Goal: Information Seeking & Learning: Learn about a topic

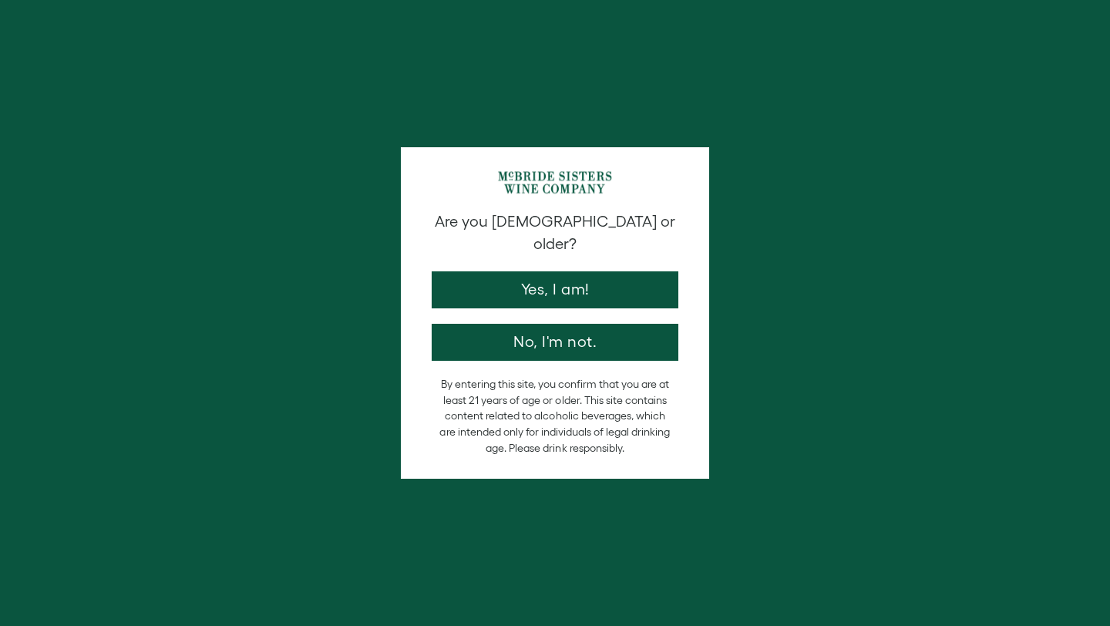
click at [604, 278] on button "Yes, I am!" at bounding box center [555, 289] width 247 height 37
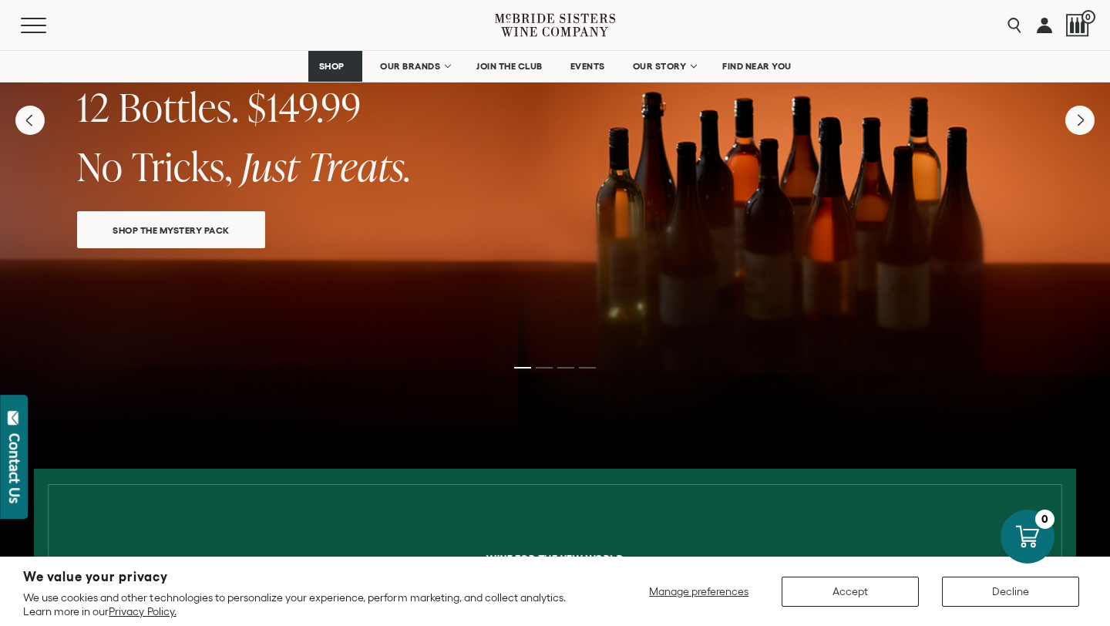
scroll to position [152, 0]
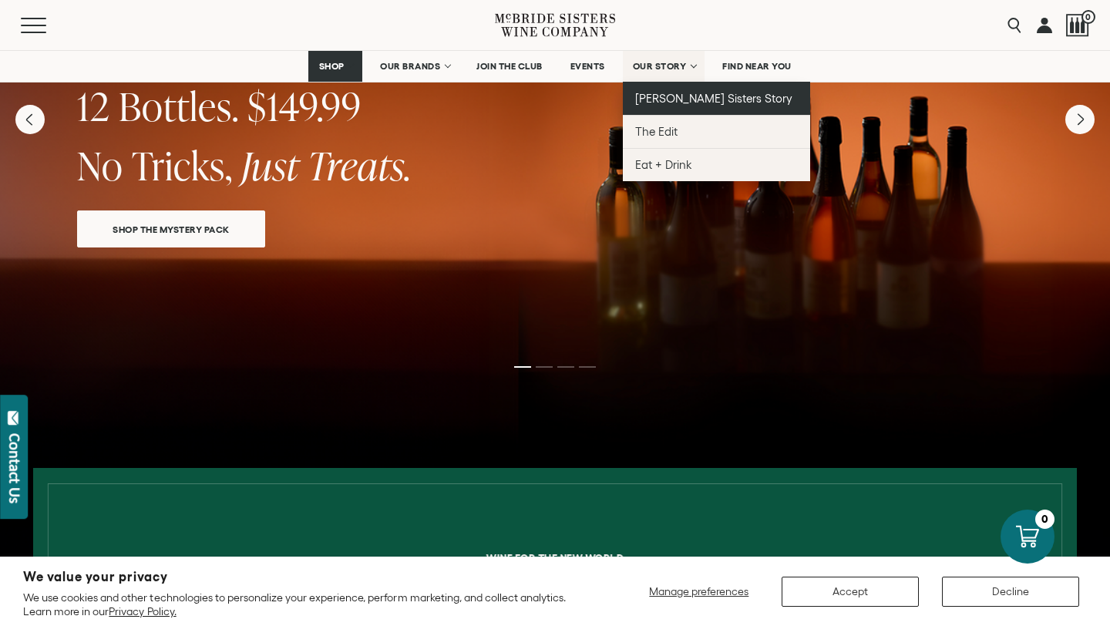
click at [673, 99] on span "[PERSON_NAME] Sisters Story" at bounding box center [714, 98] width 158 height 13
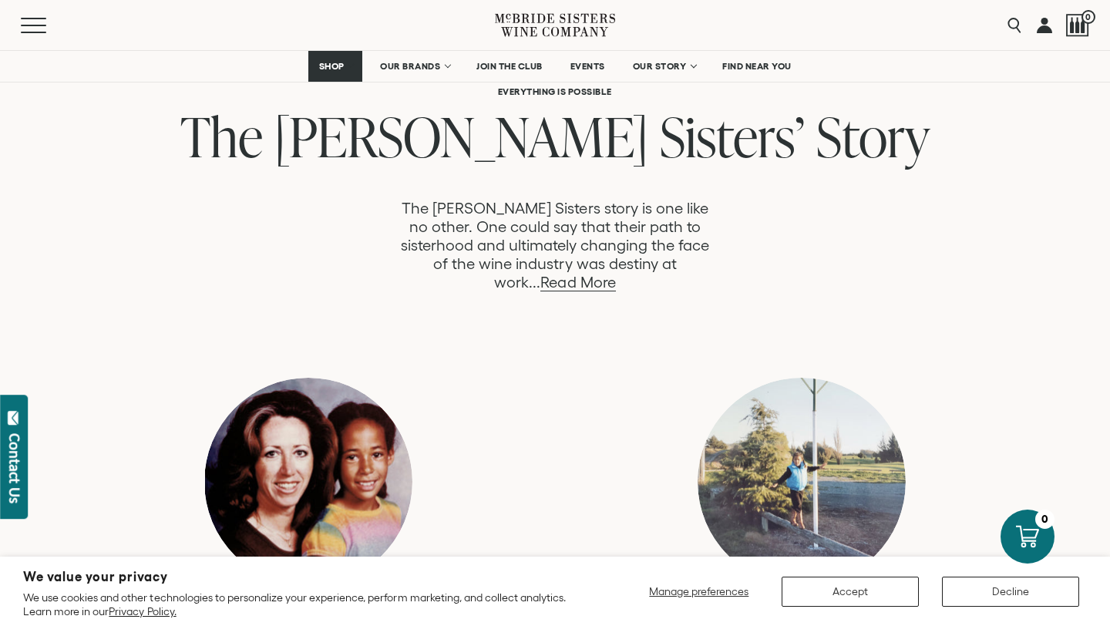
scroll to position [776, 0]
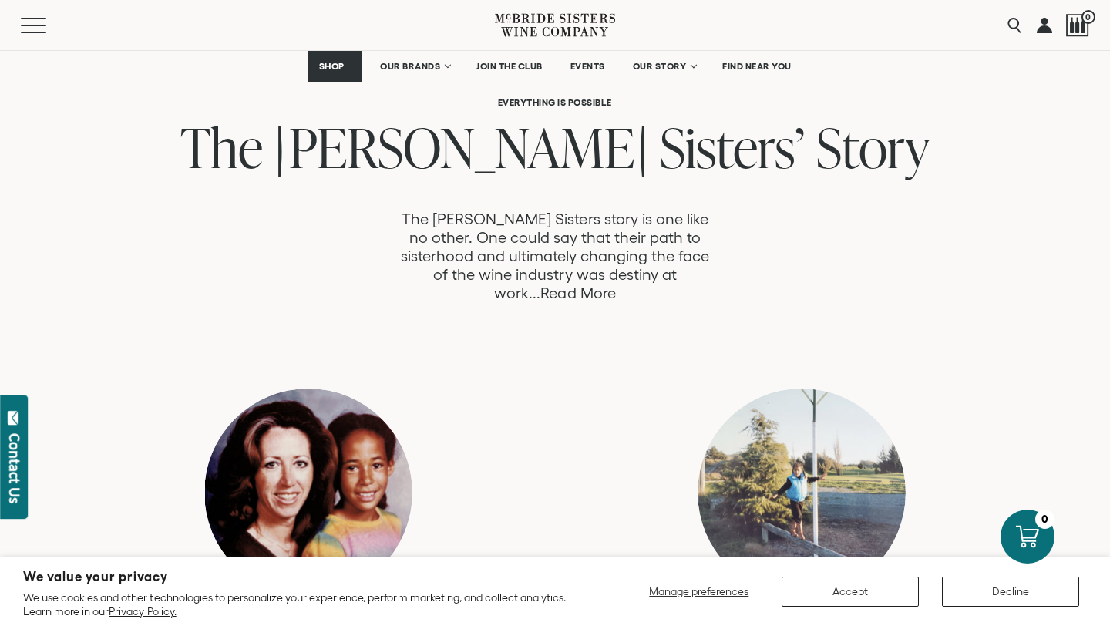
click at [615, 284] on link "Read More" at bounding box center [577, 293] width 75 height 18
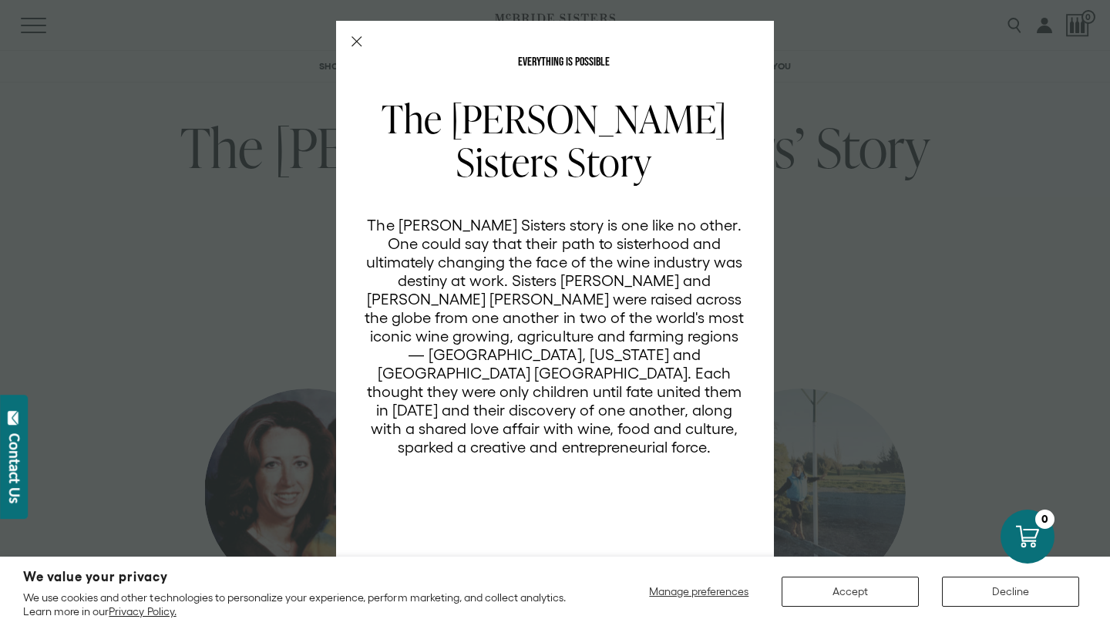
click at [361, 37] on line "Close Modal" at bounding box center [356, 41] width 9 height 9
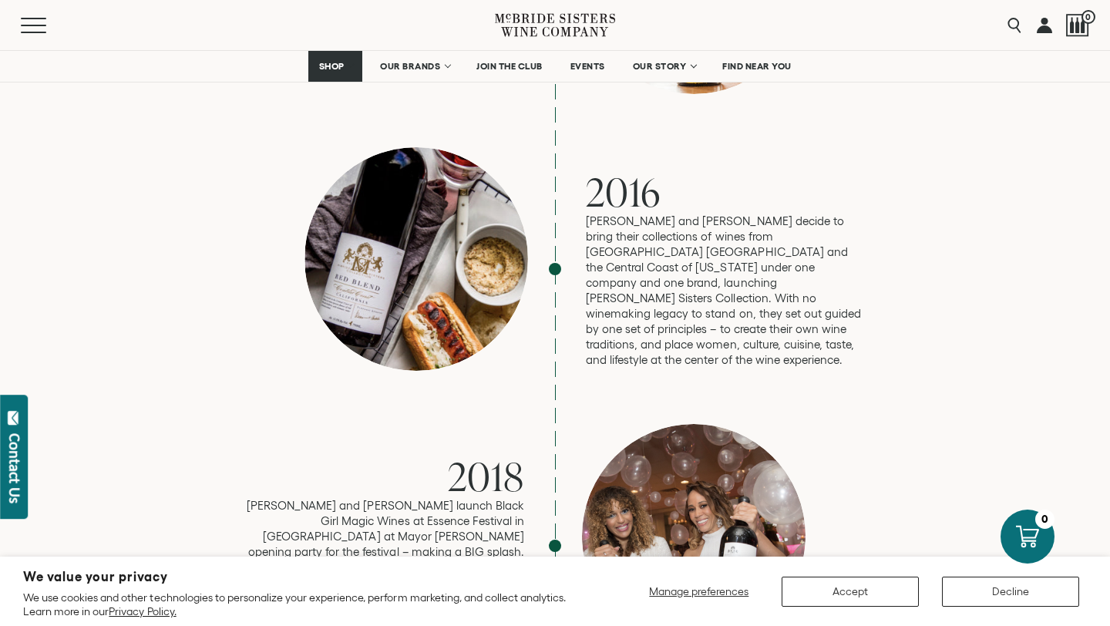
scroll to position [2831, 0]
